Goal: Transaction & Acquisition: Purchase product/service

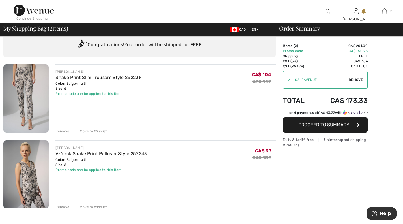
scroll to position [21, 0]
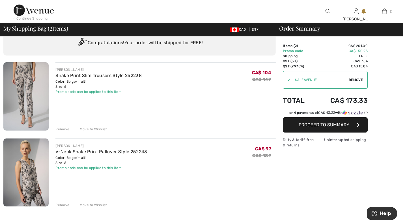
click at [30, 172] on img at bounding box center [25, 172] width 45 height 68
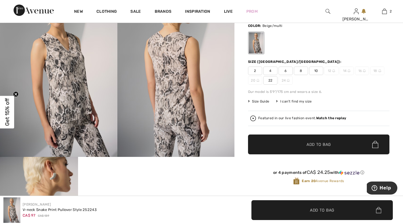
scroll to position [70, 0]
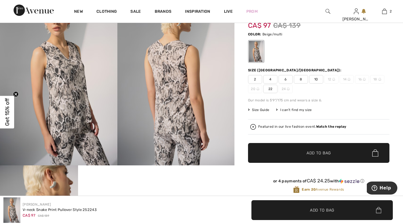
click at [287, 80] on span "6" at bounding box center [285, 79] width 14 height 8
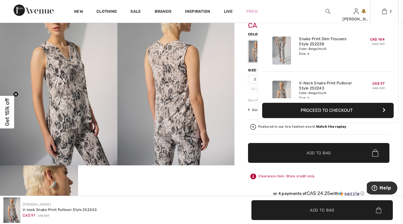
click at [277, 47] on img at bounding box center [281, 50] width 19 height 28
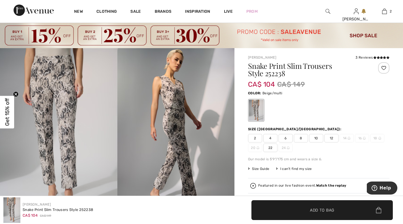
scroll to position [11, 0]
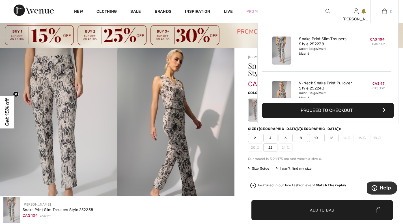
click at [385, 10] on img at bounding box center [384, 11] width 5 height 7
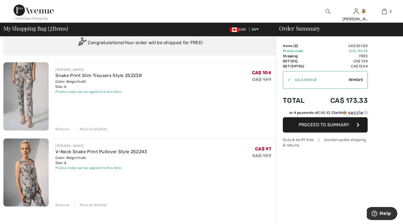
scroll to position [25, 0]
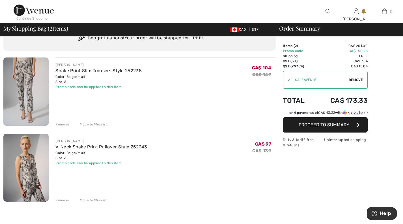
click at [43, 19] on div "< Continue Shopping" at bounding box center [31, 18] width 34 height 5
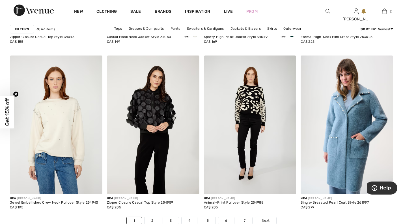
scroll to position [2398, 0]
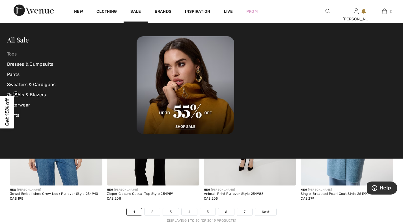
click at [9, 54] on link "Tops" at bounding box center [72, 54] width 130 height 10
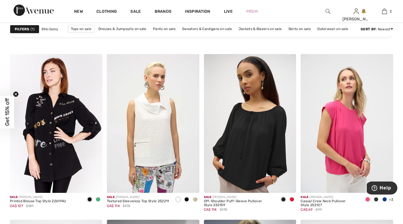
scroll to position [802, 0]
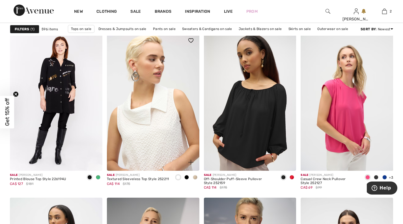
click at [170, 115] on img at bounding box center [153, 101] width 92 height 138
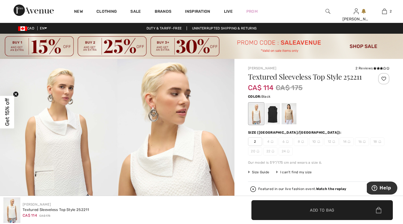
click at [273, 114] on div at bounding box center [272, 113] width 15 height 21
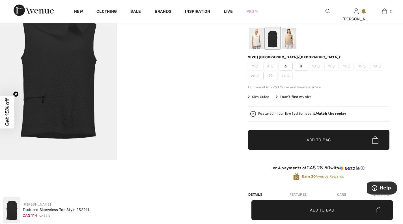
scroll to position [76, 0]
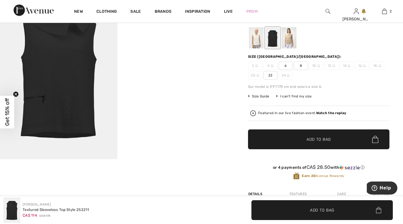
click at [287, 65] on span "6" at bounding box center [285, 65] width 14 height 8
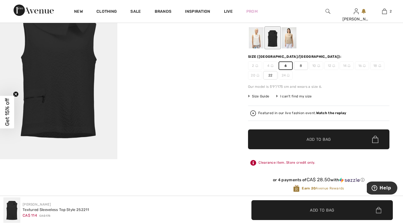
click at [326, 140] on span "Add to Bag" at bounding box center [318, 139] width 24 height 6
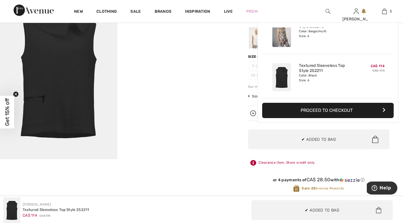
scroll to position [0, 0]
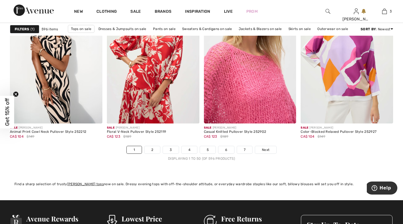
scroll to position [2493, 0]
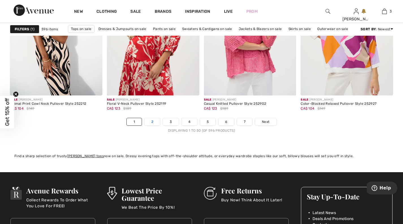
click at [158, 122] on link "2" at bounding box center [152, 121] width 16 height 7
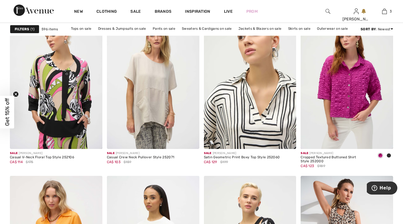
scroll to position [429, 0]
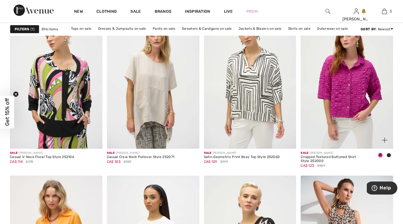
click at [389, 156] on span at bounding box center [388, 155] width 5 height 5
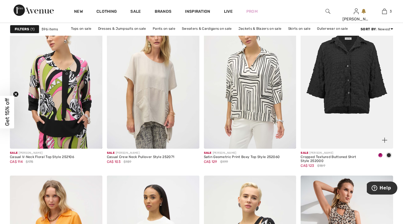
click at [375, 135] on div at bounding box center [380, 136] width 23 height 23
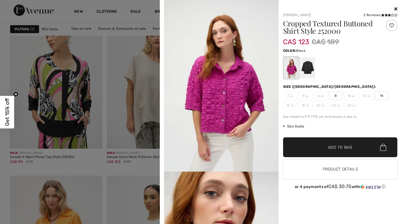
click at [312, 73] on div at bounding box center [307, 67] width 15 height 21
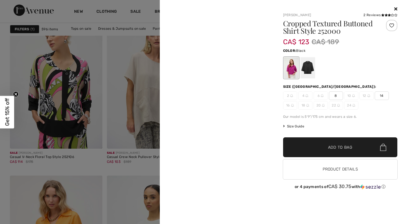
click at [307, 69] on div at bounding box center [307, 67] width 15 height 21
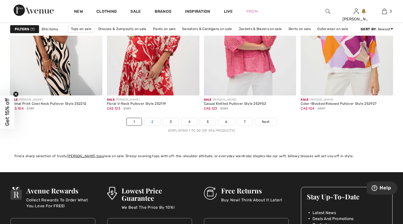
click at [151, 123] on link "2" at bounding box center [152, 121] width 16 height 7
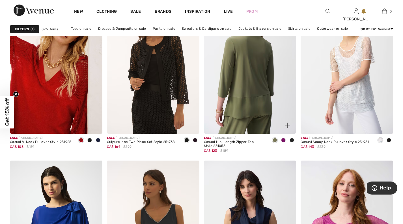
scroll to position [2127, 0]
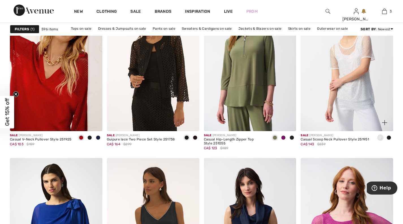
click at [387, 137] on span at bounding box center [388, 137] width 5 height 5
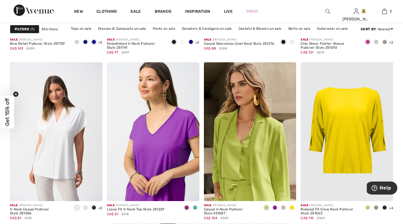
scroll to position [2388, 0]
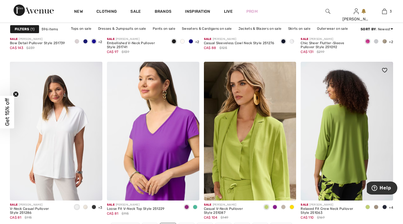
click at [353, 163] on img at bounding box center [346, 131] width 92 height 138
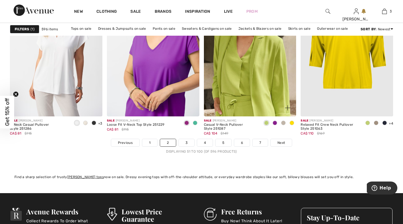
scroll to position [2472, 0]
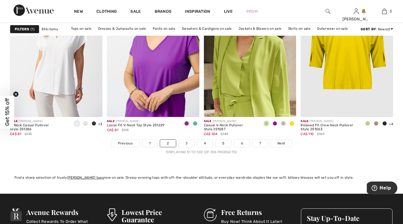
click at [189, 144] on link "3" at bounding box center [187, 142] width 16 height 7
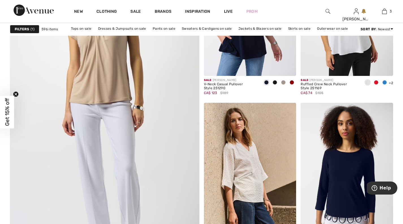
scroll to position [1496, 0]
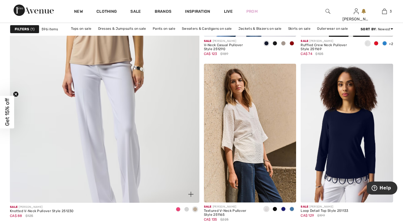
click at [159, 144] on img at bounding box center [104, 68] width 227 height 341
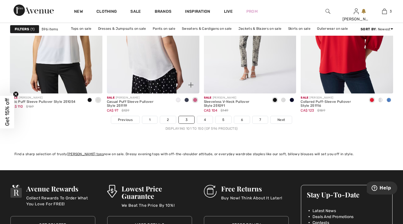
scroll to position [2496, 0]
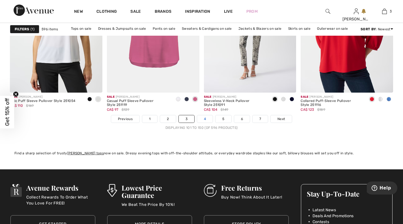
click at [206, 120] on link "4" at bounding box center [205, 118] width 16 height 7
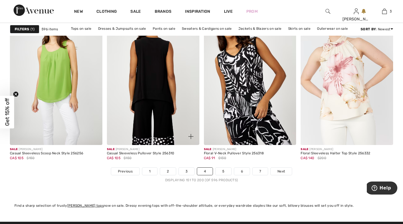
scroll to position [2444, 0]
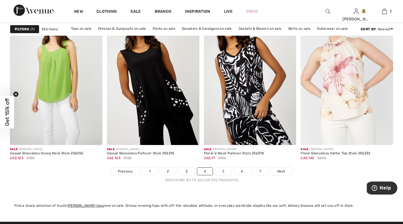
click at [224, 172] on link "5" at bounding box center [223, 170] width 16 height 7
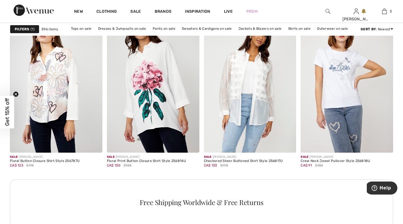
scroll to position [584, 0]
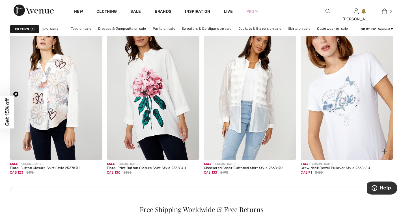
click at [348, 110] on img at bounding box center [346, 90] width 92 height 138
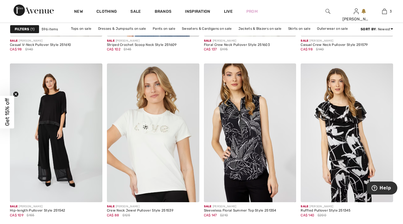
scroll to position [1833, 0]
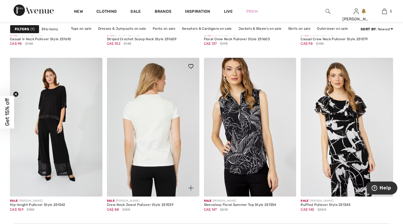
click at [161, 116] on img at bounding box center [153, 127] width 92 height 138
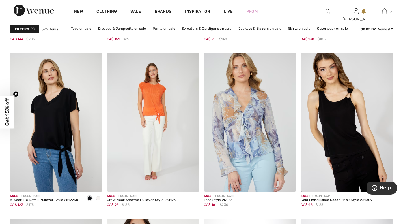
scroll to position [2232, 0]
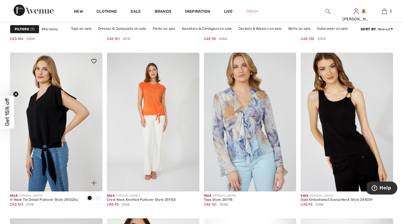
click at [53, 119] on img at bounding box center [56, 122] width 92 height 138
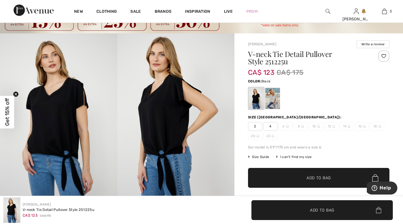
scroll to position [26, 0]
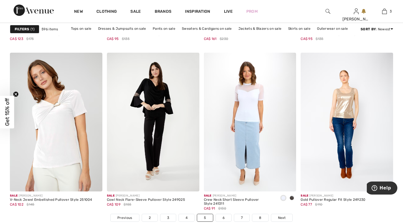
scroll to position [2410, 0]
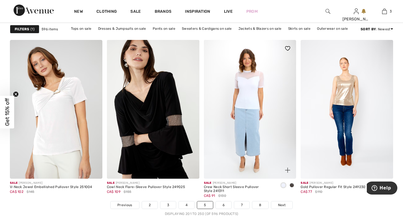
click at [292, 185] on span at bounding box center [291, 185] width 5 height 5
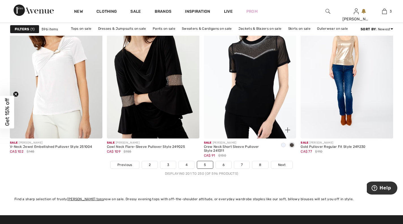
scroll to position [2456, 0]
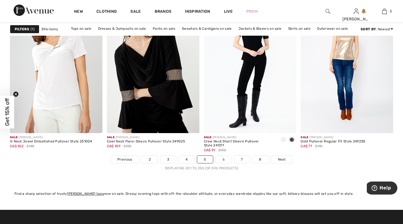
click at [227, 162] on link "6" at bounding box center [224, 158] width 16 height 7
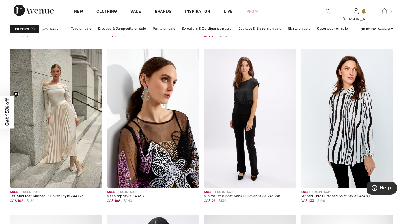
scroll to position [392, 0]
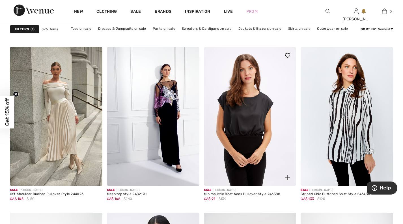
click at [248, 134] on img at bounding box center [250, 116] width 92 height 138
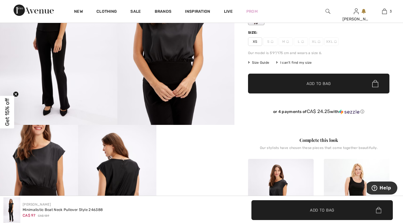
scroll to position [131, 0]
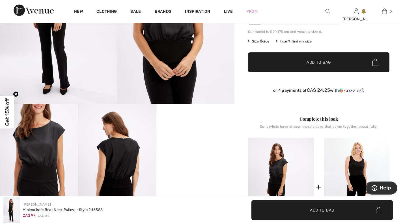
click at [39, 151] on img at bounding box center [39, 161] width 78 height 117
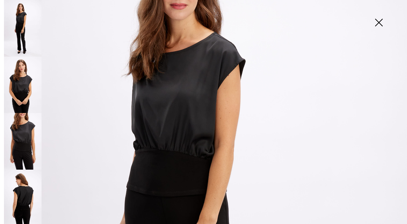
scroll to position [98, 0]
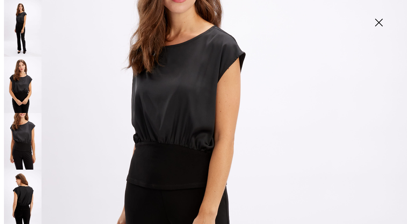
click at [382, 25] on img at bounding box center [379, 22] width 28 height 29
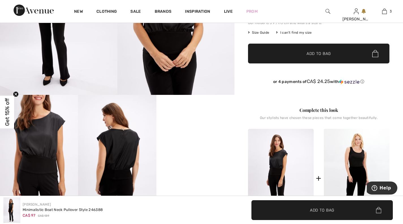
scroll to position [130, 0]
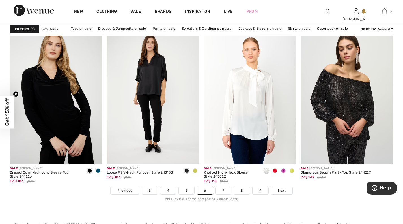
scroll to position [2427, 0]
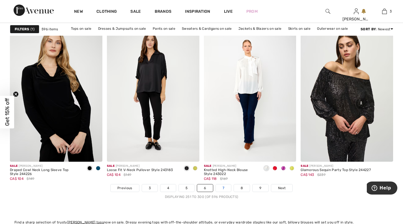
click at [222, 187] on link "7" at bounding box center [223, 187] width 15 height 7
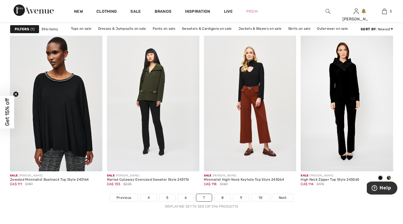
scroll to position [2432, 0]
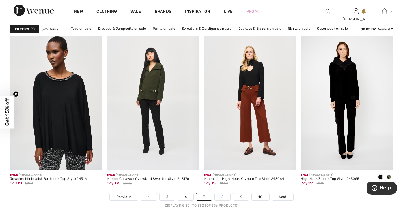
click at [227, 193] on link "8" at bounding box center [223, 196] width 16 height 7
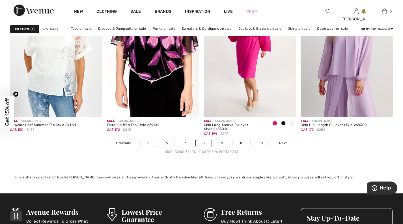
scroll to position [2476, 0]
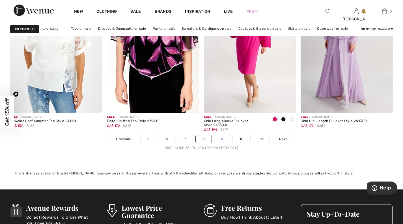
click at [221, 139] on link "9" at bounding box center [222, 138] width 16 height 7
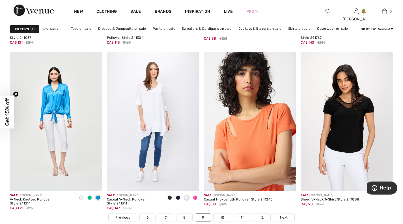
scroll to position [2400, 0]
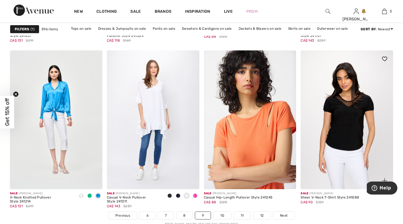
click at [338, 136] on img at bounding box center [346, 119] width 92 height 138
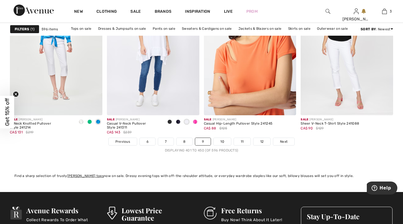
scroll to position [2518, 0]
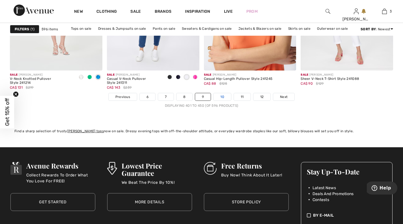
click at [223, 98] on link "10" at bounding box center [222, 96] width 18 height 7
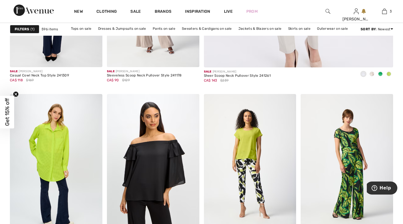
scroll to position [390, 0]
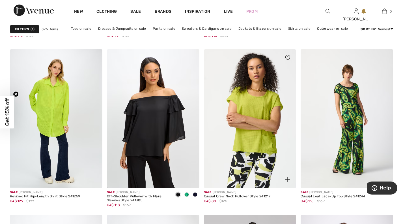
click at [259, 124] on img at bounding box center [250, 118] width 92 height 138
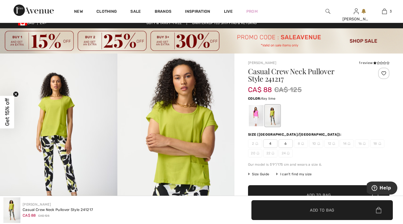
scroll to position [4, 0]
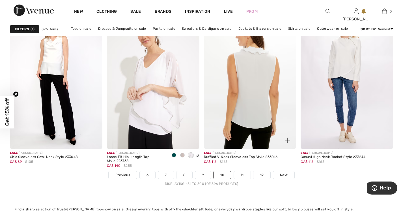
scroll to position [2440, 0]
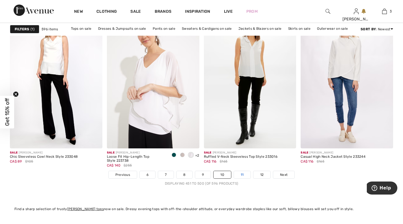
click at [242, 175] on link "11" at bounding box center [242, 174] width 17 height 7
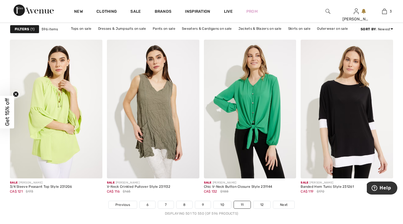
scroll to position [2412, 0]
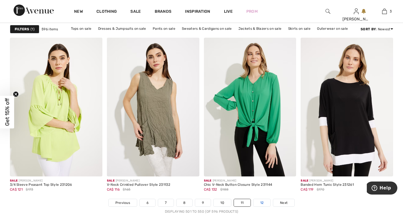
click at [261, 202] on link "12" at bounding box center [261, 202] width 17 height 7
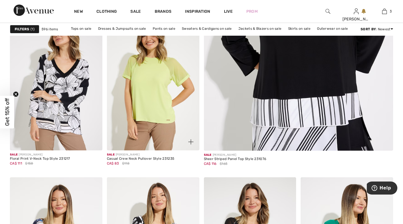
scroll to position [263, 0]
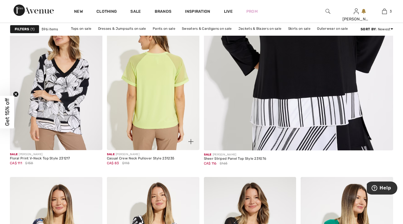
click at [158, 90] on img at bounding box center [153, 80] width 92 height 138
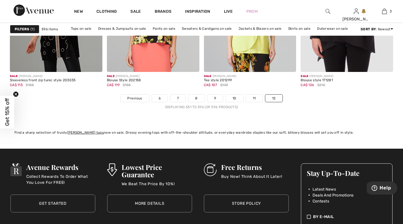
scroll to position [2352, 0]
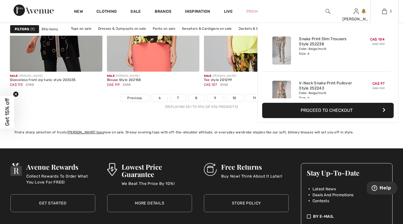
click at [383, 12] on img at bounding box center [384, 11] width 5 height 7
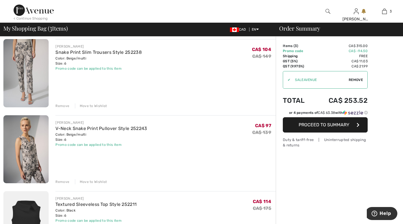
scroll to position [46, 0]
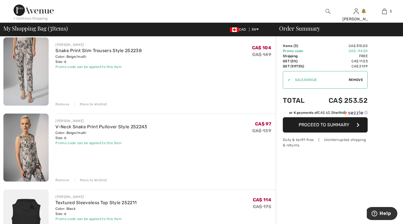
click at [59, 181] on div "Remove" at bounding box center [62, 179] width 14 height 5
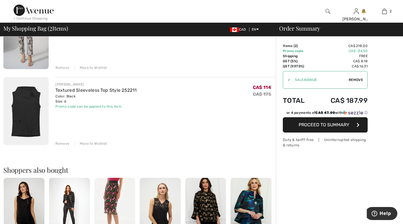
scroll to position [82, 0]
click at [64, 144] on div "Remove" at bounding box center [62, 142] width 14 height 5
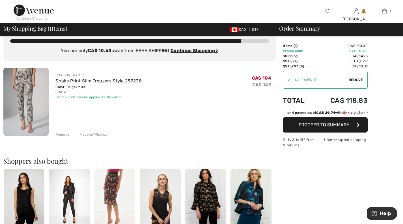
scroll to position [0, 0]
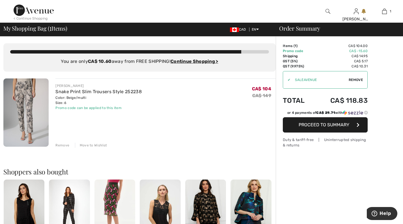
click at [38, 19] on div "< Continue Shopping" at bounding box center [31, 18] width 34 height 5
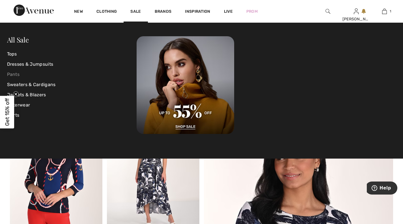
click at [14, 75] on link "Pants" at bounding box center [72, 74] width 130 height 10
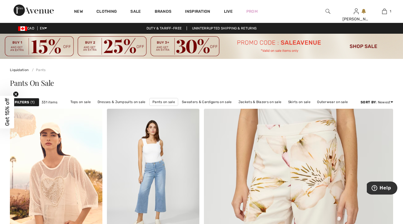
click at [21, 103] on strong "Filters" at bounding box center [22, 101] width 14 height 5
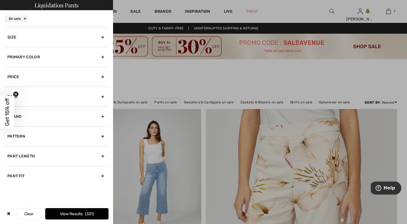
click at [103, 37] on div "Size" at bounding box center [57, 37] width 104 height 20
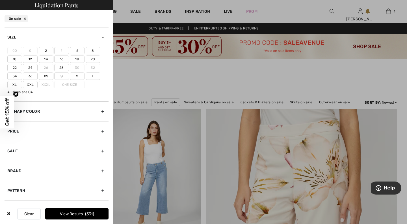
click at [76, 50] on label "6" at bounding box center [77, 50] width 15 height 7
click at [0, 0] on input"] "6" at bounding box center [0, 0] width 0 height 0
click at [75, 214] on button "View Results 132" at bounding box center [76, 213] width 63 height 11
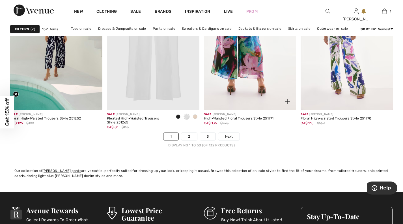
scroll to position [2481, 0]
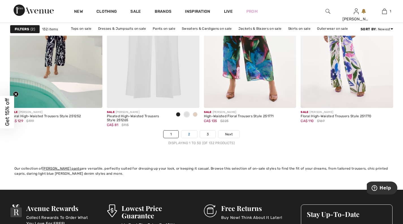
click at [188, 134] on link "2" at bounding box center [189, 133] width 16 height 7
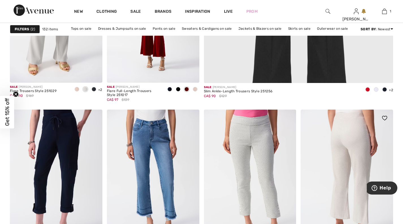
scroll to position [349, 0]
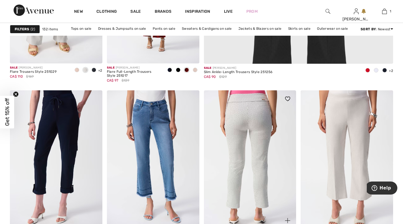
click at [253, 112] on img at bounding box center [250, 159] width 92 height 138
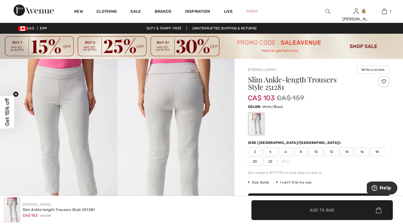
click at [188, 95] on img at bounding box center [175, 147] width 117 height 176
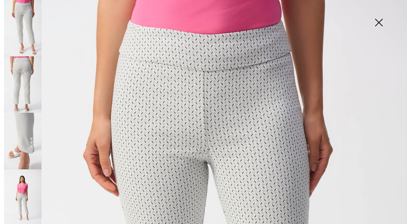
click at [25, 189] on img at bounding box center [23, 197] width 38 height 56
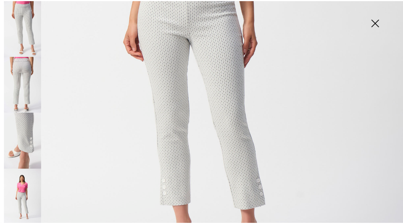
scroll to position [286, 0]
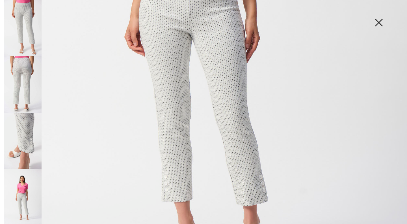
click at [380, 22] on img at bounding box center [379, 22] width 28 height 29
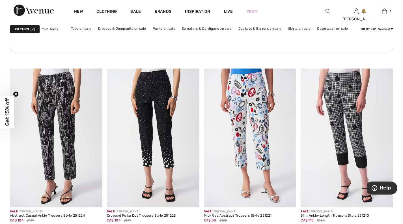
scroll to position [766, 0]
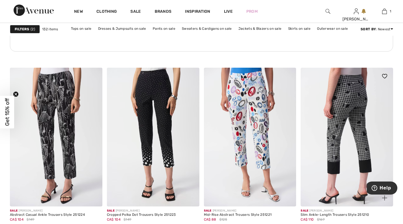
click at [342, 97] on img at bounding box center [346, 137] width 92 height 138
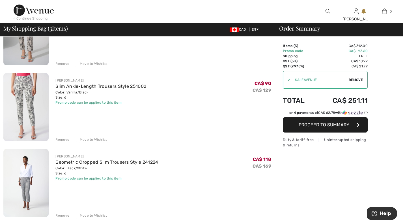
scroll to position [88, 0]
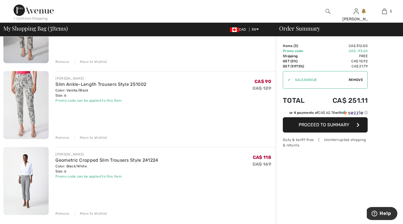
click at [61, 137] on div "Remove" at bounding box center [62, 137] width 14 height 5
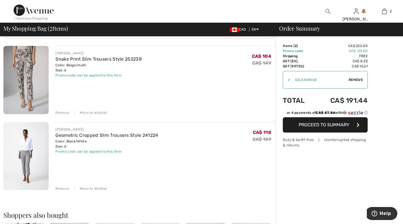
scroll to position [35, 0]
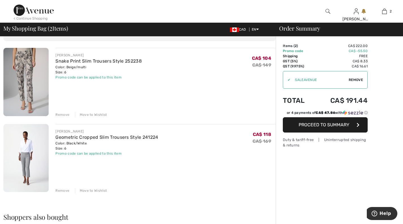
click at [26, 70] on img at bounding box center [25, 82] width 45 height 68
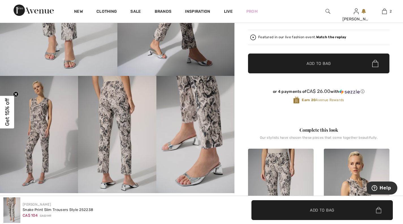
click at [203, 114] on img at bounding box center [195, 134] width 78 height 117
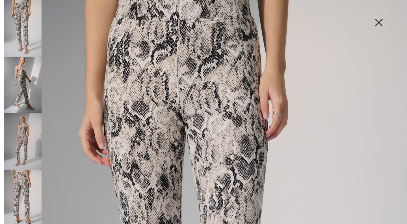
scroll to position [40, 0]
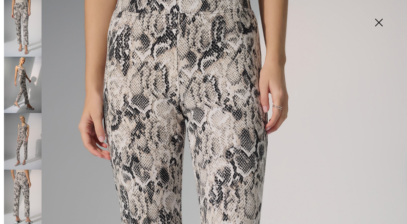
click at [379, 23] on img at bounding box center [379, 22] width 28 height 29
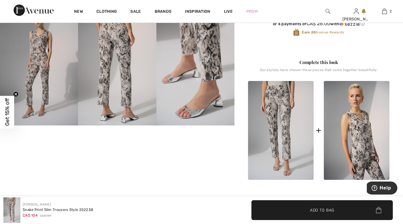
scroll to position [207, 0]
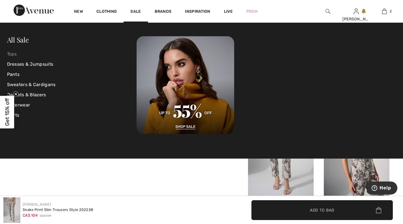
click at [17, 55] on link "Tops" at bounding box center [72, 54] width 130 height 10
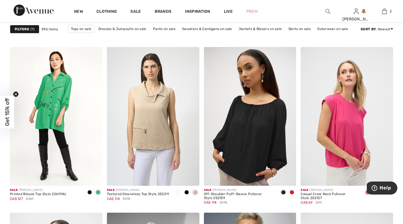
scroll to position [787, 0]
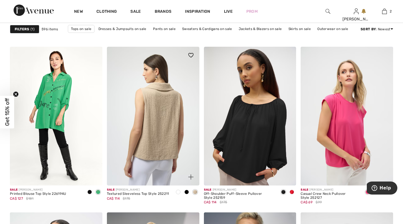
click at [166, 111] on img at bounding box center [153, 116] width 92 height 138
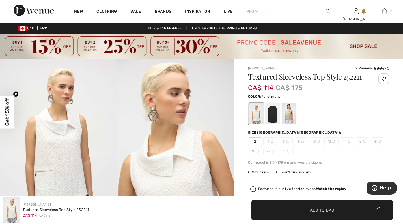
click at [285, 111] on div at bounding box center [288, 113] width 15 height 21
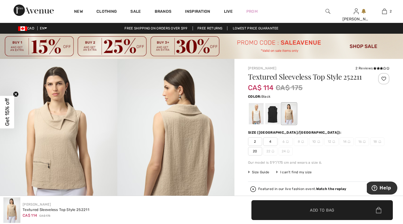
click at [267, 112] on div at bounding box center [272, 113] width 15 height 21
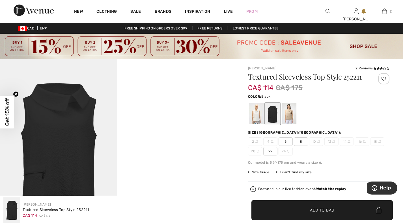
click at [286, 141] on span "6" at bounding box center [285, 141] width 14 height 8
click at [316, 210] on span "Add to Bag" at bounding box center [322, 210] width 24 height 6
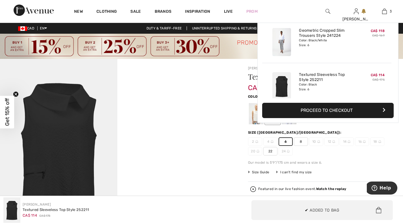
scroll to position [62, 0]
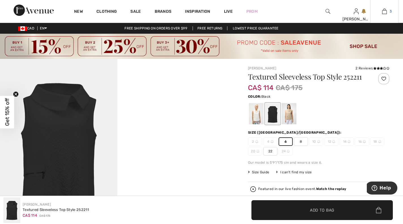
click at [384, 11] on img at bounding box center [384, 11] width 5 height 7
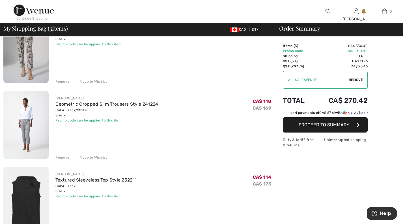
scroll to position [69, 0]
click at [62, 156] on div "Remove" at bounding box center [62, 156] width 14 height 5
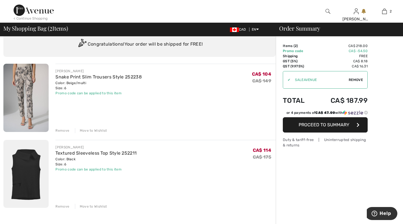
scroll to position [17, 0]
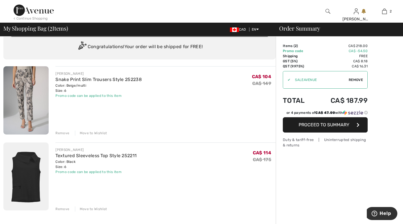
click at [328, 122] on span "Proceed to Summary" at bounding box center [323, 124] width 51 height 5
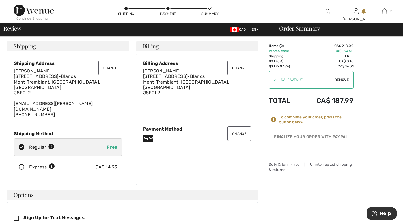
click at [239, 128] on button "Change" at bounding box center [239, 133] width 24 height 15
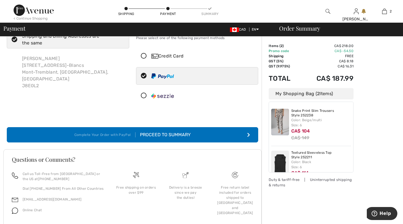
click at [144, 55] on icon at bounding box center [143, 56] width 15 height 6
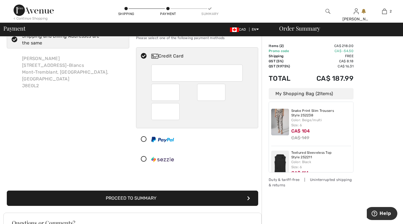
click at [107, 101] on div "Billing Address Shipping and Billing Addresses are the same [PERSON_NAME] [STRE…" at bounding box center [67, 96] width 129 height 147
click at [379, 150] on div "Order Summary Details Items ( 2 ) CA$ 218.00 Promo code CA$ -54.50 Shipping Fre…" at bounding box center [331, 161] width 141 height 290
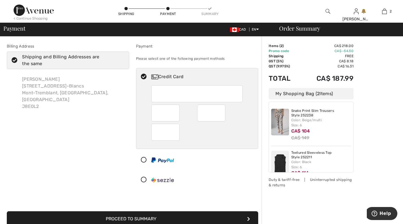
click at [144, 75] on icon at bounding box center [143, 77] width 15 height 6
click at [144, 159] on icon at bounding box center [143, 160] width 15 height 6
radio input "true"
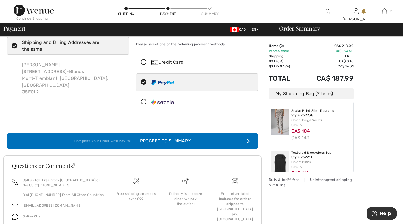
scroll to position [15, 0]
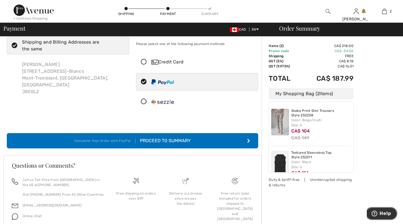
click at [382, 213] on span "Help" at bounding box center [385, 213] width 12 height 5
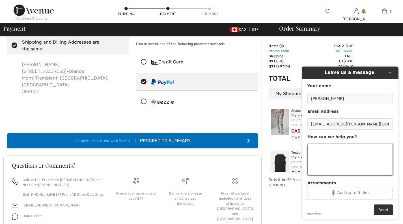
click at [326, 154] on textarea "How can we help you?" at bounding box center [349, 160] width 85 height 32
type textarea "I still can't proceed with payment. I normally use PayPal, but when I press the"
click at [297, 71] on html "Leave us a message Your name Claire Lanouette Email address claire.m.lanouette@…" at bounding box center [350, 143] width 106 height 162
drag, startPoint x: 21, startPoint y: 9, endPoint x: 289, endPoint y: 72, distance: 275.4
drag, startPoint x: 321, startPoint y: 71, endPoint x: 283, endPoint y: 70, distance: 37.9
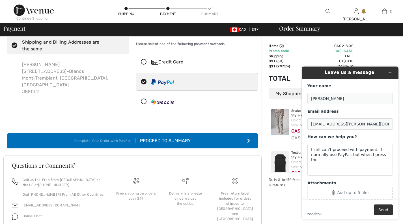
click at [297, 70] on html "Leave us a message Your name Claire Lanouette Email address claire.m.lanouette@…" at bounding box center [350, 143] width 106 height 162
click at [390, 72] on icon "Minimize widget" at bounding box center [390, 73] width 4 height 4
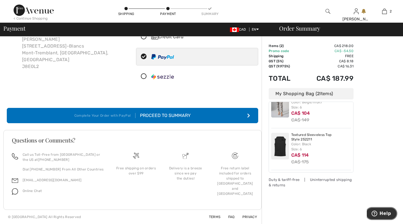
scroll to position [18, 0]
click at [168, 114] on div "Proceed to Summary" at bounding box center [162, 115] width 55 height 7
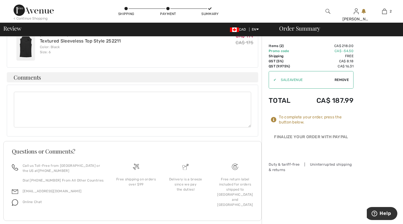
scroll to position [301, 0]
click at [383, 212] on span "Help" at bounding box center [385, 213] width 12 height 5
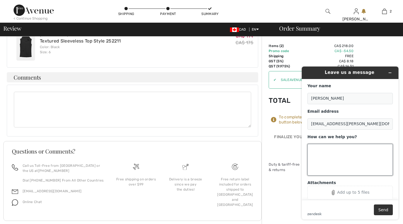
click at [334, 161] on textarea "How can we help you?" at bounding box center [349, 160] width 85 height 32
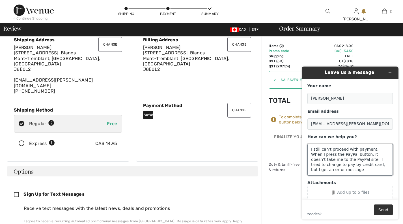
scroll to position [6, 0]
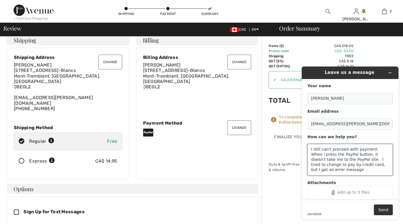
type textarea "I still can't proceed with payment. When I press the PayPal button, it doesn't …"
click at [241, 125] on button "Change" at bounding box center [239, 127] width 24 height 15
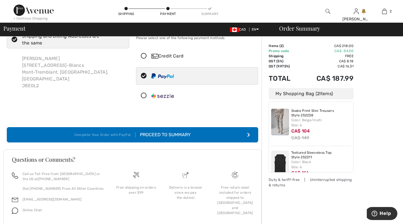
click at [144, 55] on icon at bounding box center [143, 56] width 15 height 6
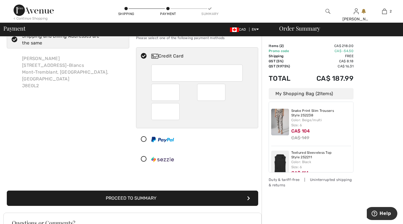
click at [116, 100] on div "Billing Address Shipping and Billing Addresses are the same [PERSON_NAME] [STRE…" at bounding box center [67, 96] width 129 height 147
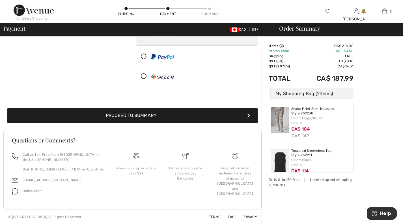
scroll to position [5, 0]
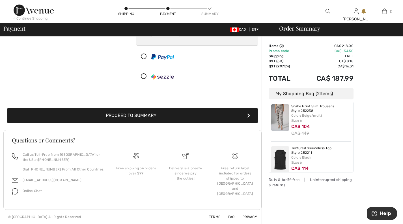
click at [146, 58] on icon at bounding box center [143, 57] width 15 height 6
radio input "true"
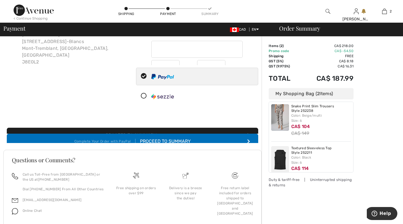
scroll to position [40, 0]
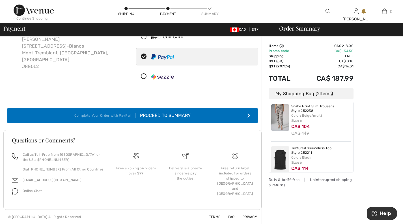
click at [193, 115] on button "Complete Your Order with PayPal Proceed to Summary" at bounding box center [132, 115] width 251 height 15
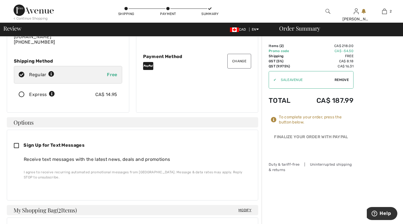
scroll to position [73, 0]
click at [385, 214] on span "Help" at bounding box center [385, 213] width 12 height 5
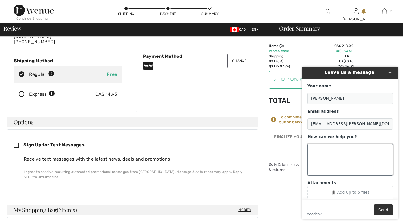
click at [328, 156] on textarea "How can we help you?" at bounding box center [349, 160] width 85 height 32
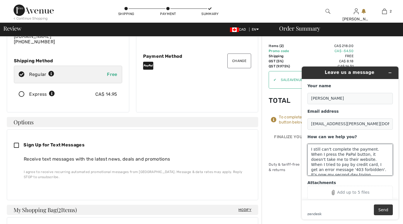
type textarea "I still can't complete the payment. When I press the PaPal button, it doesn't t…"
click at [381, 211] on button "Send" at bounding box center [383, 209] width 19 height 11
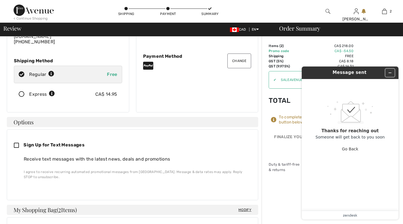
click at [390, 72] on icon "Minimize widget" at bounding box center [390, 73] width 4 height 4
